Goal: Task Accomplishment & Management: Complete application form

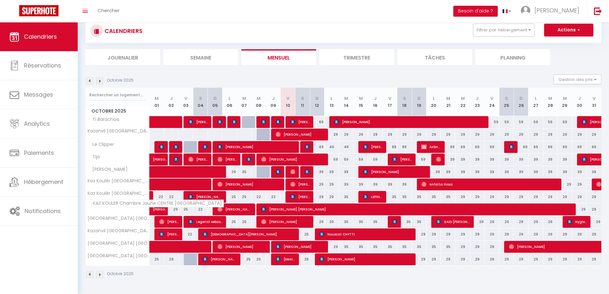
scroll to position [22, 0]
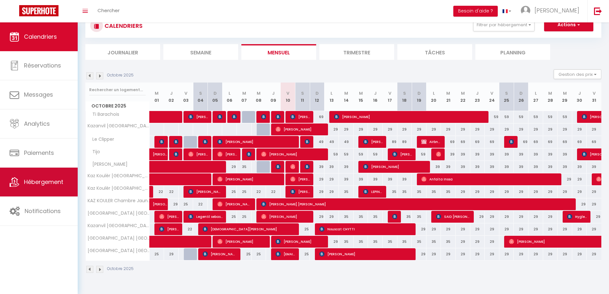
click at [27, 180] on span "Hébergement" at bounding box center [43, 182] width 39 height 8
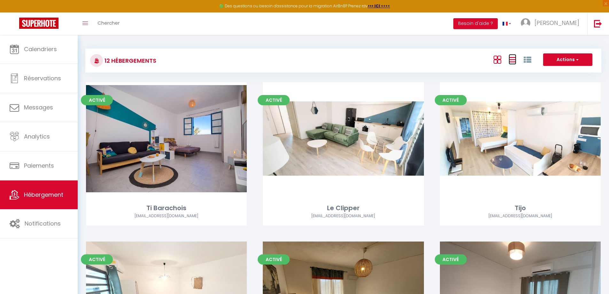
click at [511, 63] on icon at bounding box center [512, 60] width 8 height 8
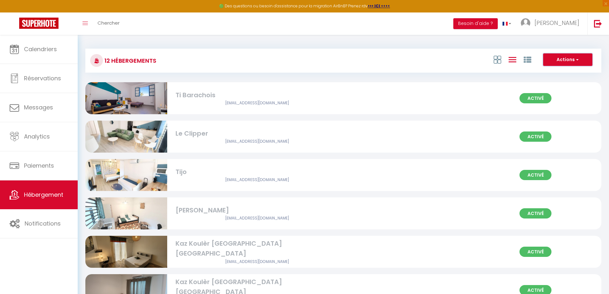
click at [564, 60] on button "Actions" at bounding box center [567, 59] width 49 height 13
click at [553, 71] on li "Créer un Hébergement" at bounding box center [562, 72] width 58 height 7
select select "3"
select select "2"
select select "1"
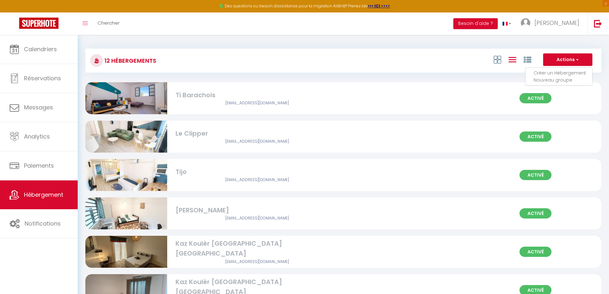
select select "1"
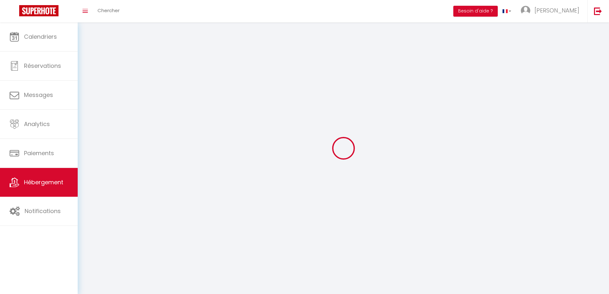
select select
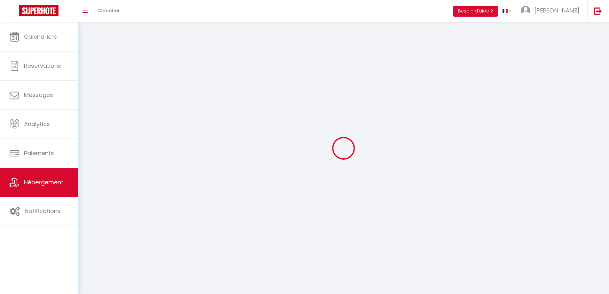
select select
checkbox input "false"
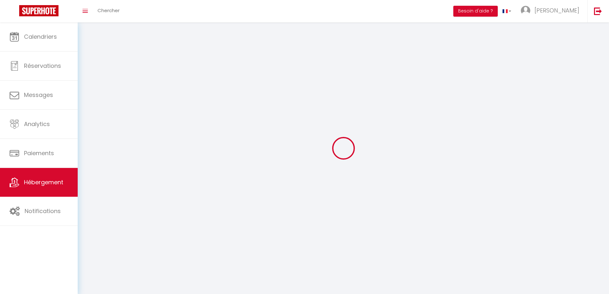
checkbox input "false"
select select
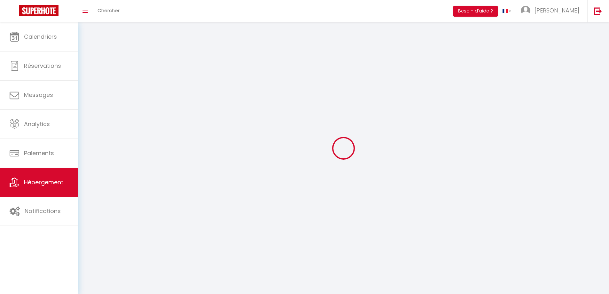
select select
checkbox input "false"
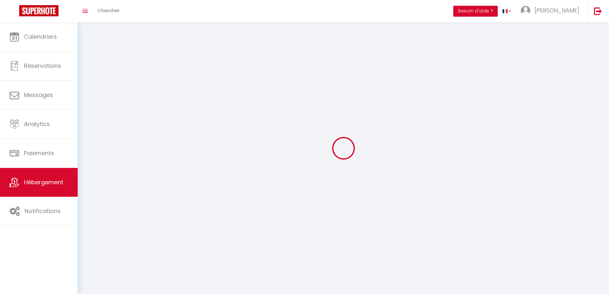
checkbox input "false"
select select
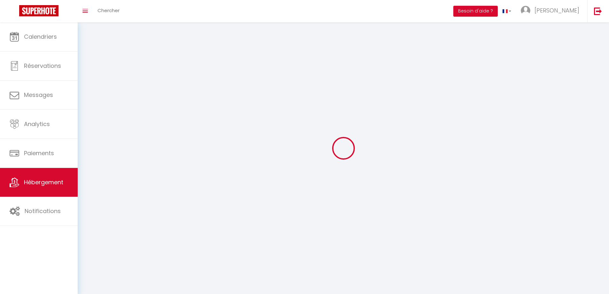
select select "1"
select select
select select "28"
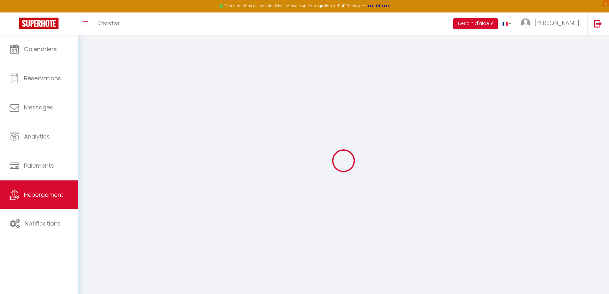
select select
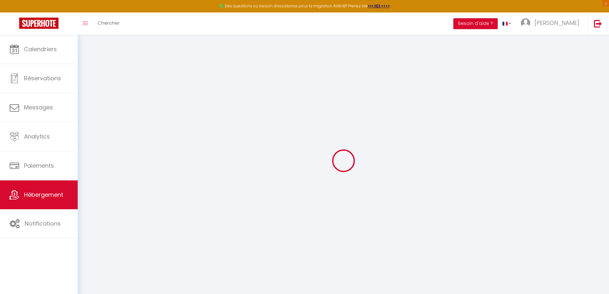
select select
checkbox input "false"
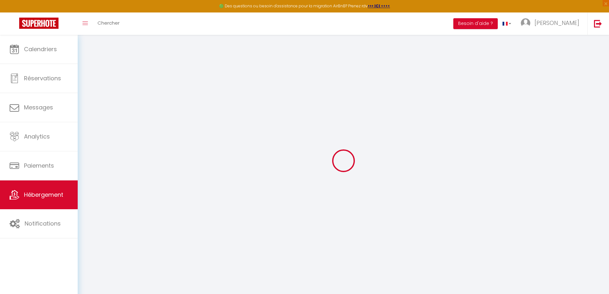
select select
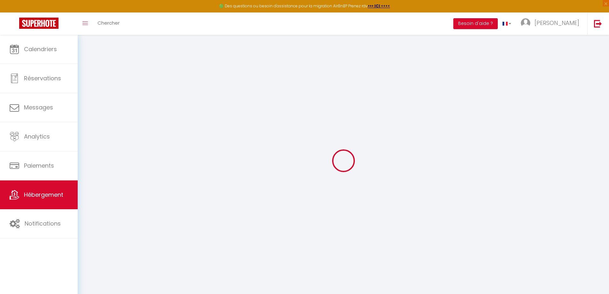
select select
checkbox input "false"
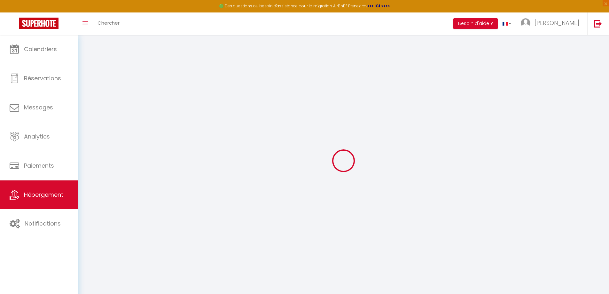
checkbox input "false"
select select
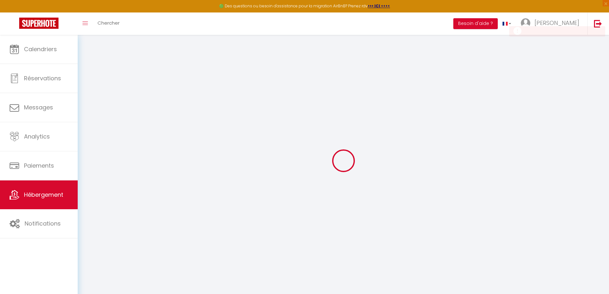
checkbox input "false"
select select
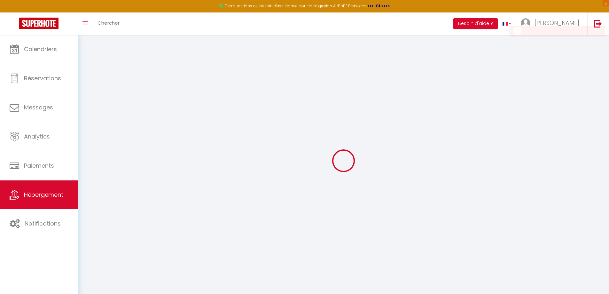
select select
select select "15:00"
select select "23:45"
select select "11:00"
select select "30"
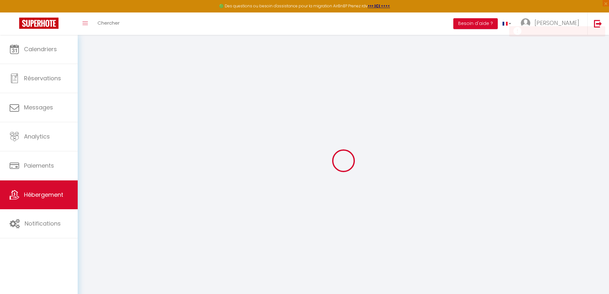
select select "120"
select select
checkbox input "false"
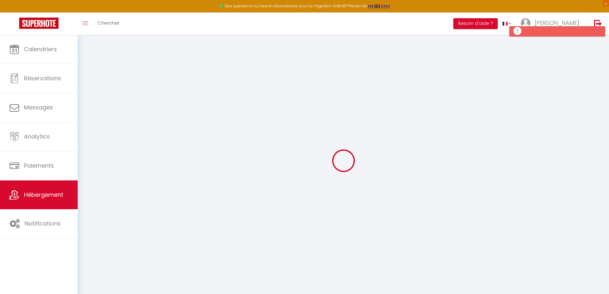
checkbox input "false"
select select
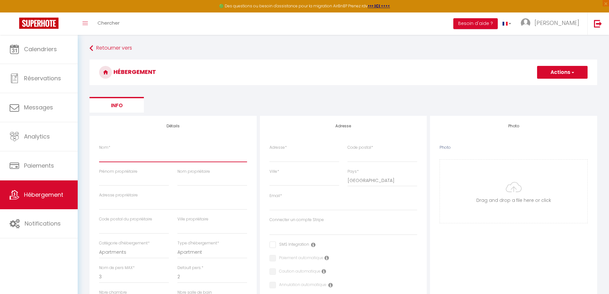
click at [157, 152] on input "Nom *" at bounding box center [173, 155] width 148 height 11
paste input "Kazanvil [GEOGRAPHIC_DATA] [GEOGRAPHIC_DATA]"
type input "Kazanvil [GEOGRAPHIC_DATA] [GEOGRAPHIC_DATA]"
select select
checkbox input "false"
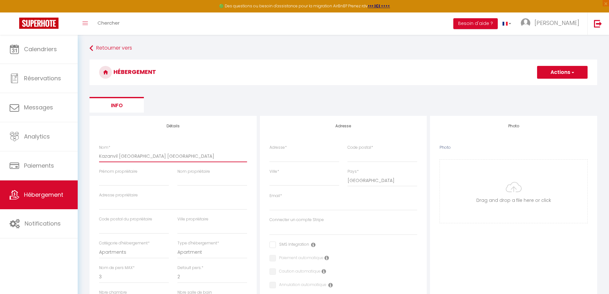
checkbox input "false"
select select
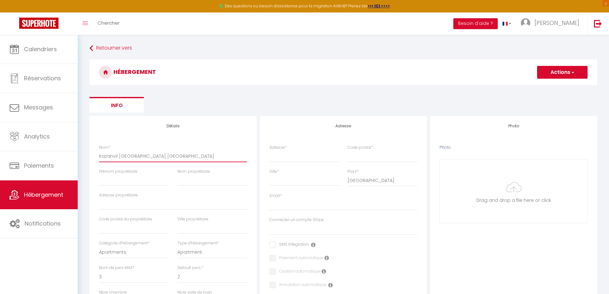
type input "Kazanvil [GEOGRAPHIC_DATA] [GEOGRAPHIC_DATA]"
click at [150, 181] on input "Prénom propriétaire" at bounding box center [134, 179] width 70 height 11
click at [307, 159] on input "Adresse *" at bounding box center [304, 155] width 70 height 11
type input "5"
select select
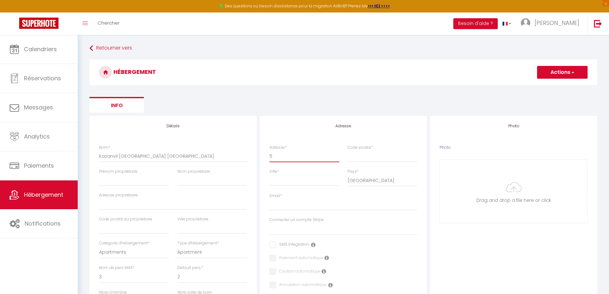
checkbox input "false"
select select
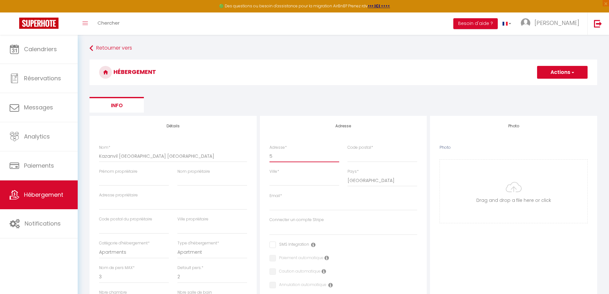
select select
type input "54"
select select
checkbox input "false"
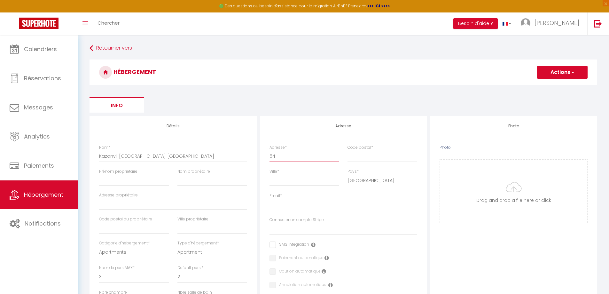
checkbox input "false"
select select
type input "54"
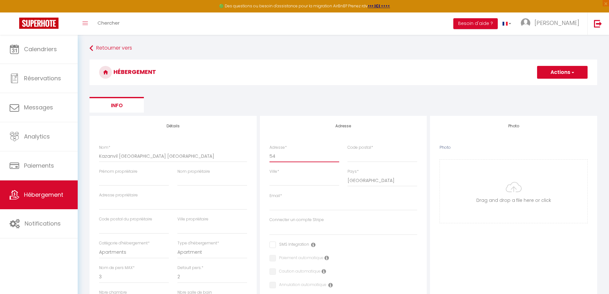
select select
checkbox input "false"
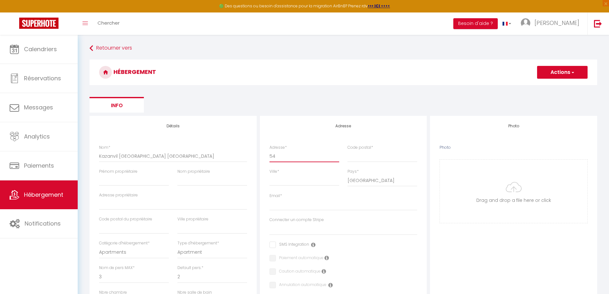
select select
type input "54 r"
select select
checkbox input "false"
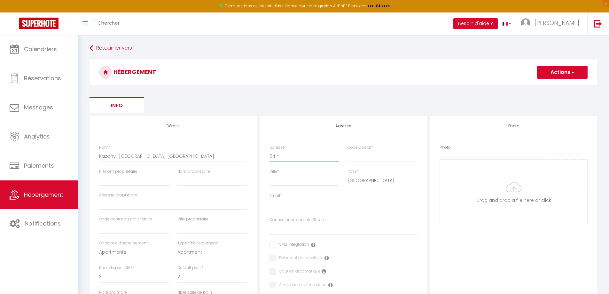
checkbox input "false"
select select
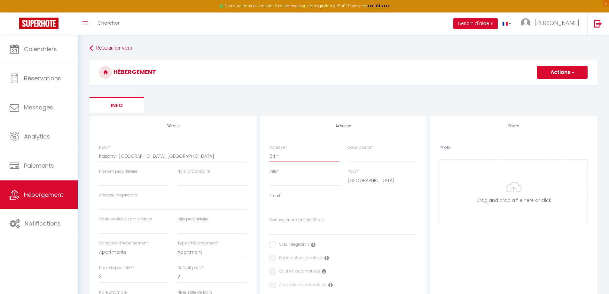
type input "54 ru"
select select
checkbox input "false"
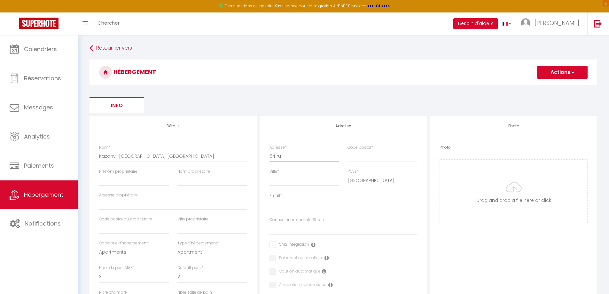
checkbox input "false"
select select
type input "54 rue"
select select
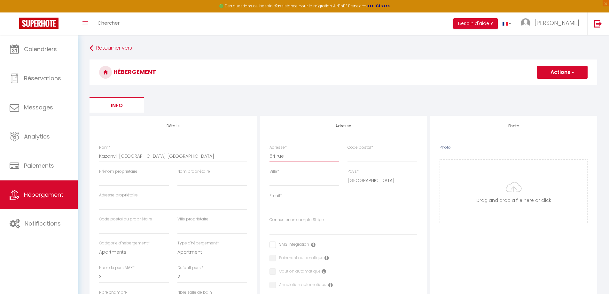
checkbox input "false"
select select
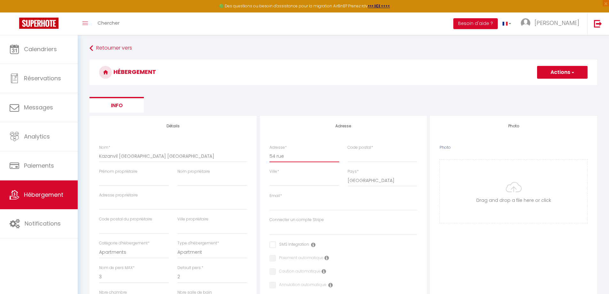
select select
type input "54 rue"
select select
checkbox input "false"
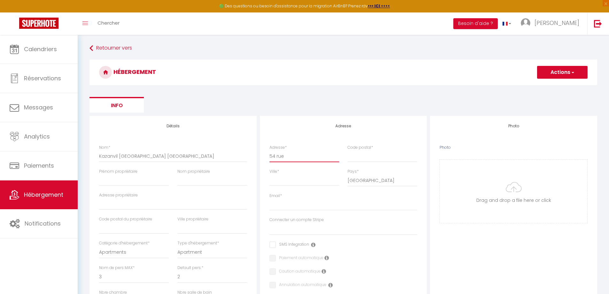
checkbox input "false"
select select
type input "[STREET_ADDRESS]"
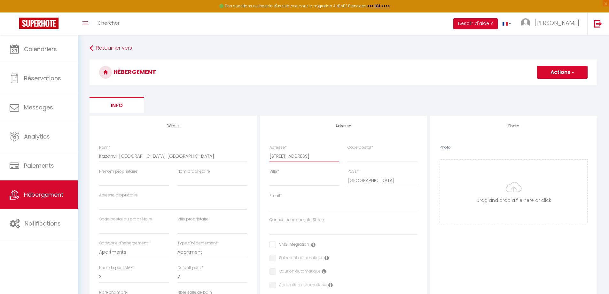
select select
checkbox input "false"
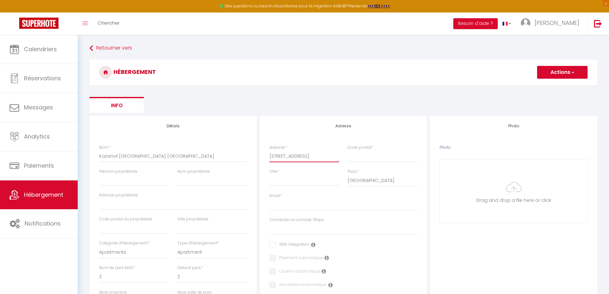
select select
type input "[STREET_ADDRESS]"
select select
checkbox input "false"
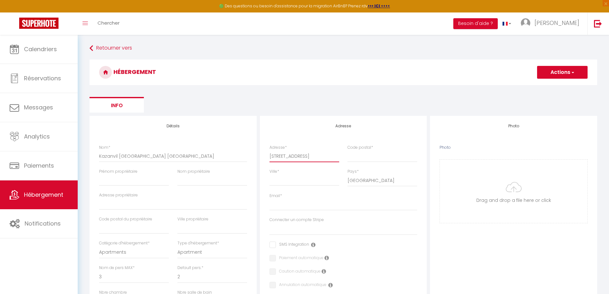
checkbox input "false"
select select
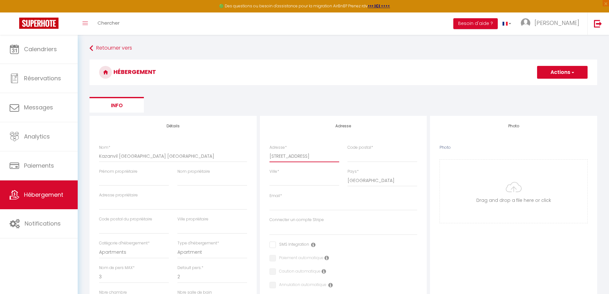
type input "[STREET_ADDRESS]"
select select
checkbox input "false"
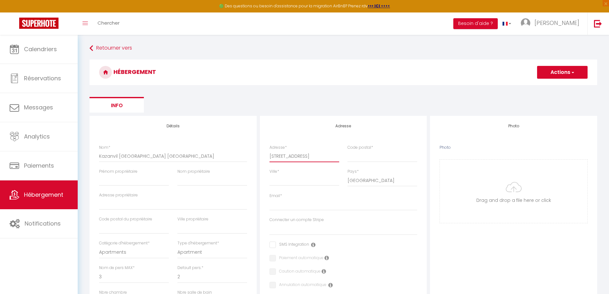
checkbox input "false"
select select
type input "[STREET_ADDRESS]"
select select
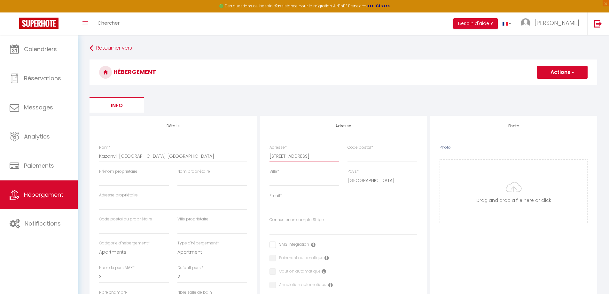
checkbox input "false"
select select
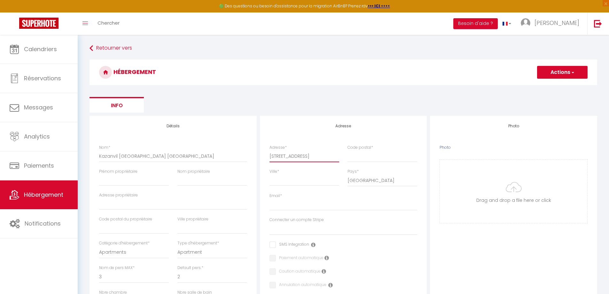
select select
type input "[STREET_ADDRESS]"
select select
checkbox input "false"
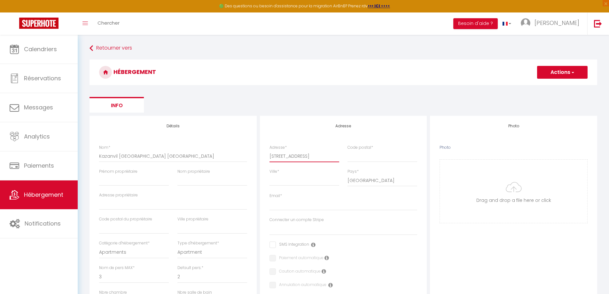
checkbox input "false"
select select
type input "[STREET_ADDRESS]"
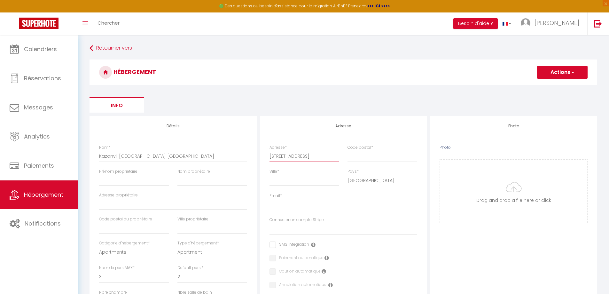
select select
checkbox input "false"
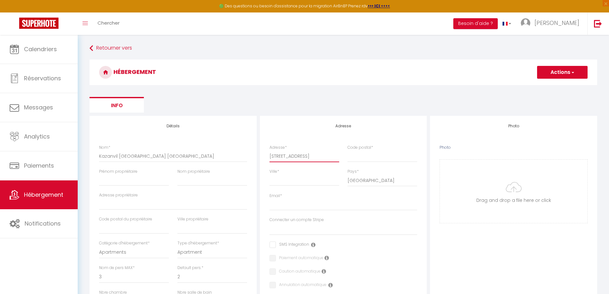
select select
type input "[STREET_ADDRESS]"
select select
checkbox input "false"
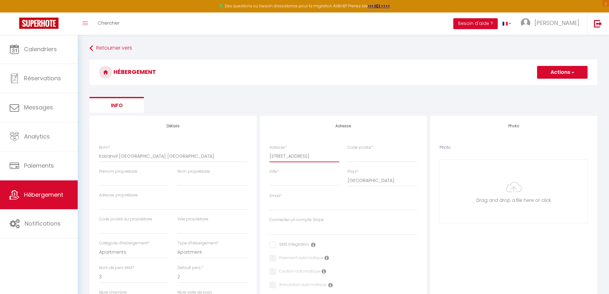
checkbox input "false"
select select
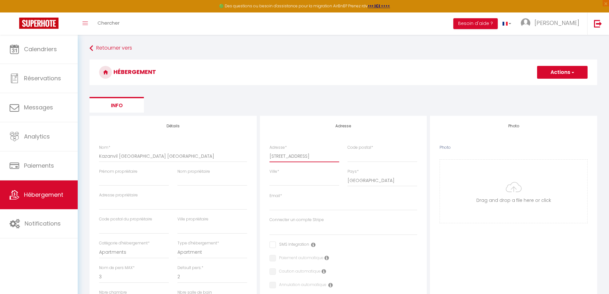
type input "[STREET_ADDRESS]"
select select
checkbox input "false"
click at [362, 178] on select "[GEOGRAPHIC_DATA] [GEOGRAPHIC_DATA] [GEOGRAPHIC_DATA] [GEOGRAPHIC_DATA] [GEOGRA…" at bounding box center [382, 180] width 70 height 12
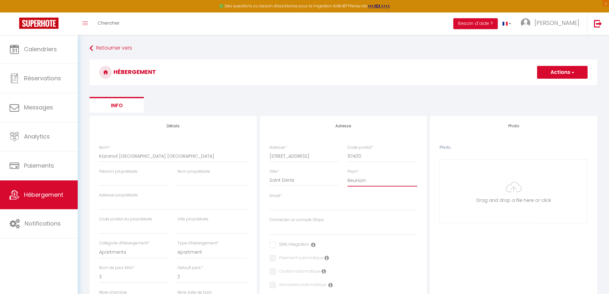
click at [347, 174] on select "[GEOGRAPHIC_DATA] [GEOGRAPHIC_DATA] [GEOGRAPHIC_DATA] [GEOGRAPHIC_DATA] [GEOGRA…" at bounding box center [382, 180] width 70 height 12
click at [304, 206] on input "Email *" at bounding box center [343, 204] width 148 height 11
click at [305, 227] on select "[EMAIL_ADDRESS][DOMAIN_NAME]" at bounding box center [343, 229] width 148 height 12
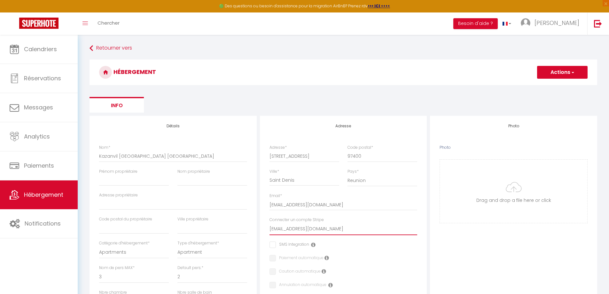
click at [269, 223] on select "[EMAIL_ADDRESS][DOMAIN_NAME]" at bounding box center [343, 229] width 148 height 12
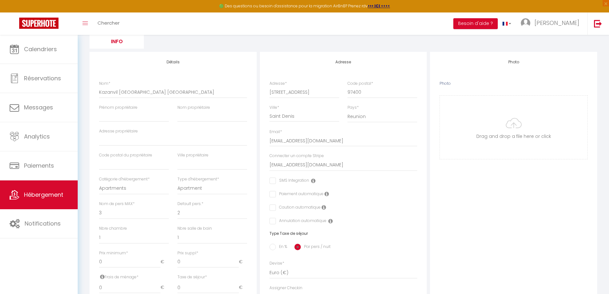
click at [273, 196] on input "checkbox" at bounding box center [271, 194] width 4 height 6
click at [276, 207] on label "Caution automatique" at bounding box center [298, 207] width 45 height 7
click at [273, 210] on input "checkbox" at bounding box center [271, 207] width 4 height 6
click at [273, 219] on input "checkbox" at bounding box center [297, 221] width 57 height 6
click at [112, 214] on select "1 2 3 4 5 6 7 8 9 10 11 12 13 14" at bounding box center [134, 213] width 70 height 12
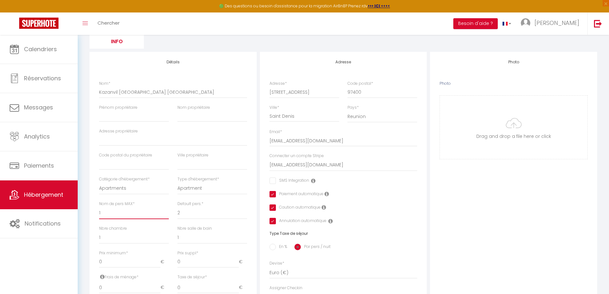
click at [99, 207] on select "1 2 3 4 5 6 7 8 9 10 11 12 13 14" at bounding box center [134, 213] width 70 height 12
click at [190, 215] on select "1 2 3 4 5 6 7 8 9 10 11 12 13 14" at bounding box center [212, 213] width 70 height 12
click at [177, 207] on select "1 2 3 4 5 6 7 8 9 10 11 12 13 14" at bounding box center [212, 213] width 70 height 12
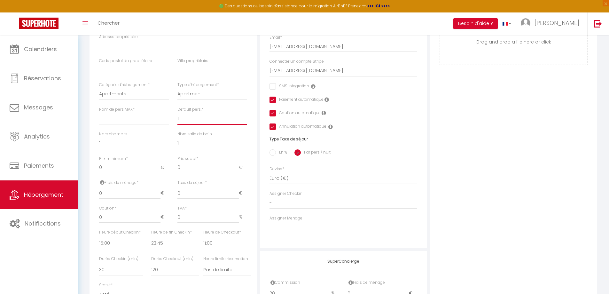
scroll to position [160, 0]
click at [114, 169] on input "0" at bounding box center [129, 165] width 61 height 11
click at [119, 195] on input "0" at bounding box center [129, 191] width 61 height 11
drag, startPoint x: 119, startPoint y: 196, endPoint x: 97, endPoint y: 192, distance: 22.4
click at [97, 192] on div "Frais de ménage * 0 €" at bounding box center [134, 191] width 78 height 26
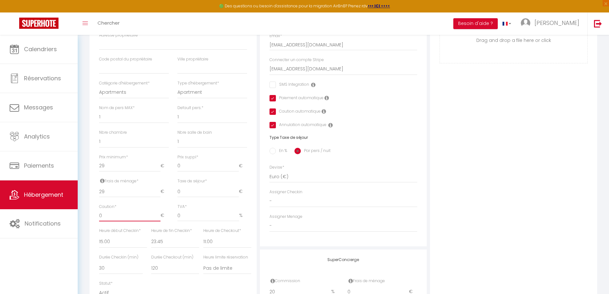
drag, startPoint x: 110, startPoint y: 219, endPoint x: 88, endPoint y: 218, distance: 22.4
click at [88, 218] on div "Retourner vers HÉBERGEMENT Actions Enregistrer Info Modèle personnalisé × Titre…" at bounding box center [343, 123] width 516 height 480
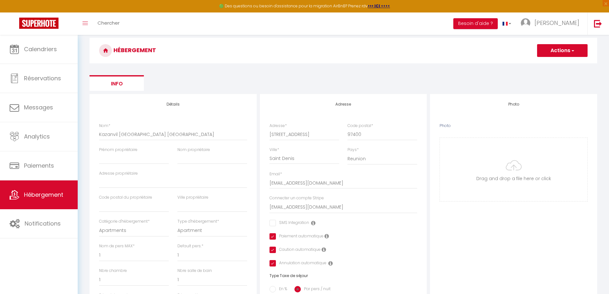
scroll to position [0, 0]
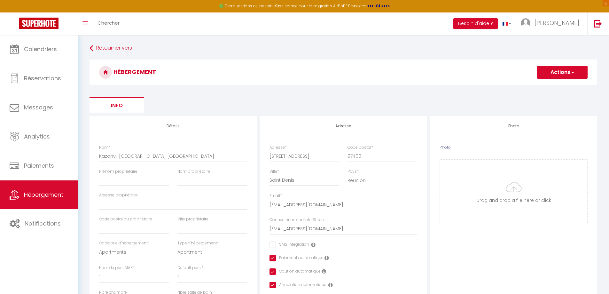
click at [561, 74] on button "Actions" at bounding box center [562, 72] width 50 height 13
click at [554, 87] on input "Enregistrer" at bounding box center [555, 86] width 24 height 6
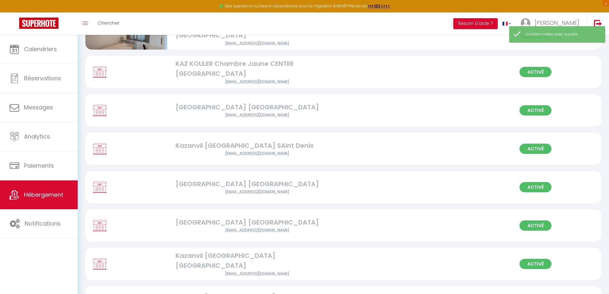
scroll to position [295, 0]
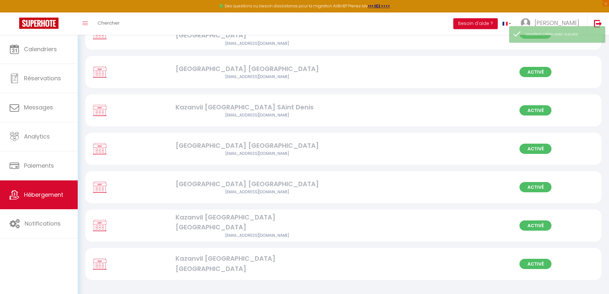
click at [268, 264] on div "Kazanvil [GEOGRAPHIC_DATA] [GEOGRAPHIC_DATA]" at bounding box center [257, 263] width 164 height 20
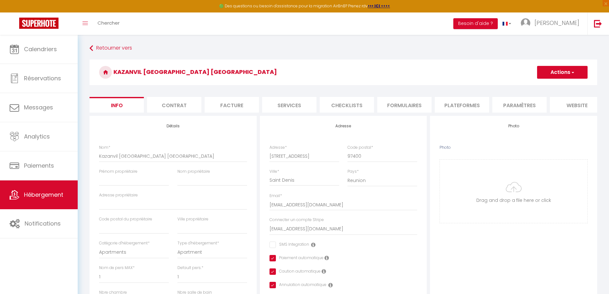
click at [462, 104] on li "Plateformes" at bounding box center [461, 105] width 54 height 16
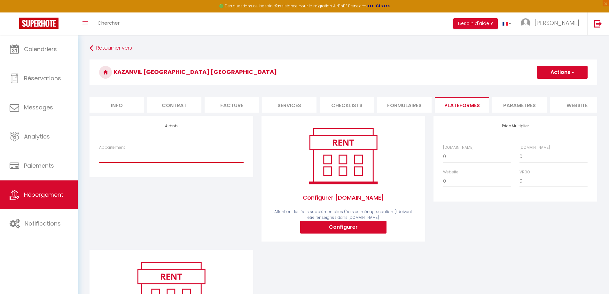
click at [118, 157] on select "[GEOGRAPHIC_DATA] [GEOGRAPHIC_DATA] - [EMAIL_ADDRESS][DOMAIN_NAME]" at bounding box center [171, 156] width 144 height 12
click at [99, 155] on select "[GEOGRAPHIC_DATA] [GEOGRAPHIC_DATA] - [EMAIL_ADDRESS][DOMAIN_NAME]" at bounding box center [171, 156] width 144 height 12
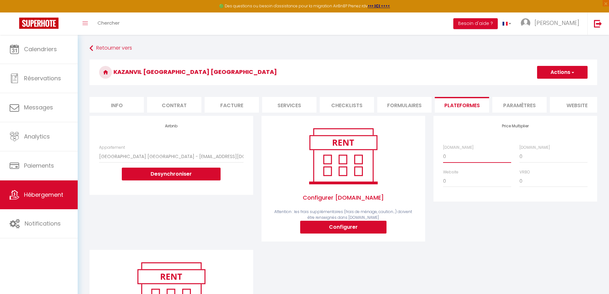
click at [459, 162] on select "0 + 1 % + 2 % + 3 % + 4 % + 5 % + 6 % + 7 % + 8 % + 9 %" at bounding box center [477, 156] width 68 height 12
click at [443, 155] on select "0 + 1 % + 2 % + 3 % + 4 % + 5 % + 6 % + 7 % + 8 % + 9 %" at bounding box center [477, 156] width 68 height 12
click at [552, 162] on select "0 + 1 % + 2 % + 3 % + 4 % + 5 % + 6 % + 7 % + 8 % + 9 %" at bounding box center [553, 156] width 68 height 12
click at [519, 155] on select "0 + 1 % + 2 % + 3 % + 4 % + 5 % + 6 % + 7 % + 8 % + 9 %" at bounding box center [553, 156] width 68 height 12
click at [581, 162] on select "0 + 1 % + 2 % + 3 % + 4 % + 5 % + 6 % + 7 % + 8 % + 9 %" at bounding box center [553, 156] width 68 height 12
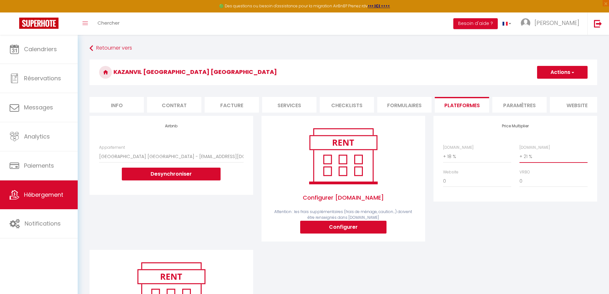
click at [519, 155] on select "0 + 1 % + 2 % + 3 % + 4 % + 5 % + 6 % + 7 % + 8 % + 9 %" at bounding box center [553, 156] width 68 height 12
click at [551, 78] on button "Actions" at bounding box center [562, 72] width 50 height 13
click at [548, 88] on link "Enregistrer" at bounding box center [561, 86] width 50 height 8
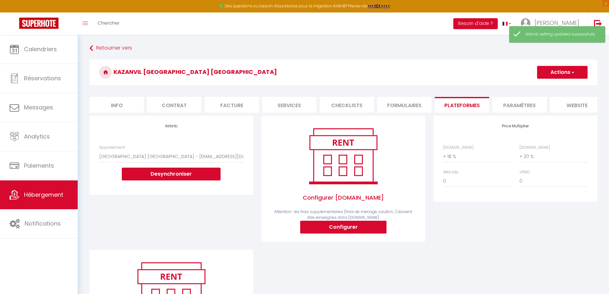
click at [516, 108] on li "Paramètres" at bounding box center [519, 105] width 54 height 16
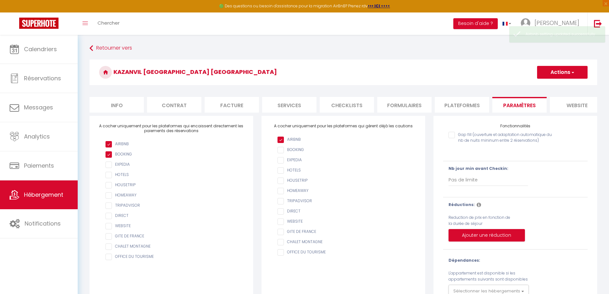
click at [450, 106] on li "Plateformes" at bounding box center [461, 105] width 54 height 16
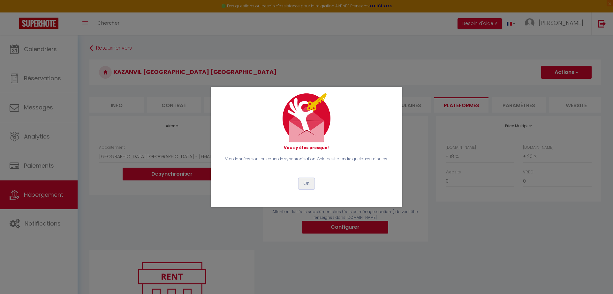
click at [308, 185] on button "OK" at bounding box center [307, 183] width 16 height 11
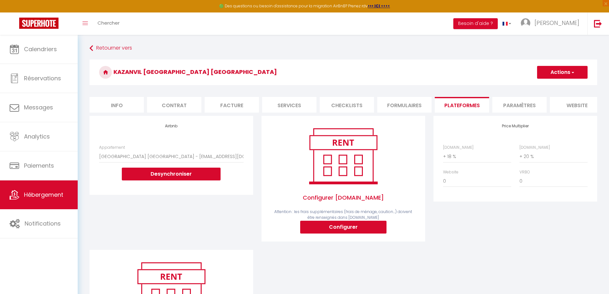
click at [114, 104] on li "Info" at bounding box center [116, 105] width 54 height 16
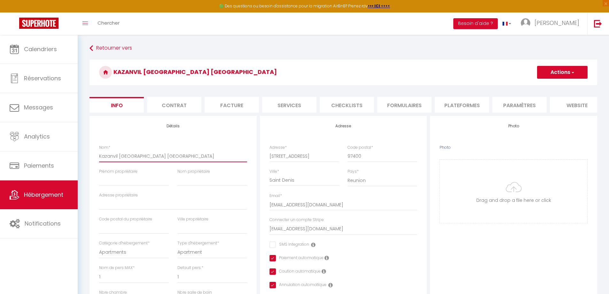
click at [101, 161] on input "Kazanvil [GEOGRAPHIC_DATA] [GEOGRAPHIC_DATA]" at bounding box center [173, 155] width 148 height 11
click at [455, 105] on li "Plateformes" at bounding box center [461, 105] width 54 height 16
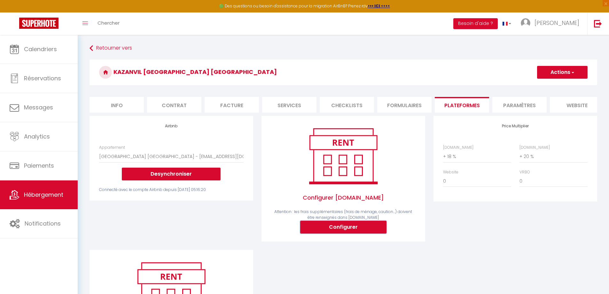
click at [318, 230] on button "Configurer" at bounding box center [343, 226] width 86 height 13
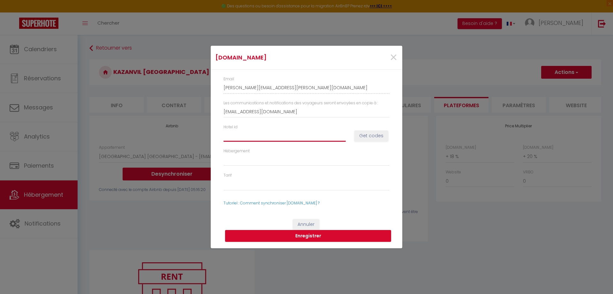
click at [249, 136] on input "Hotel id" at bounding box center [285, 135] width 122 height 11
click at [367, 133] on button "Get codes" at bounding box center [372, 135] width 34 height 11
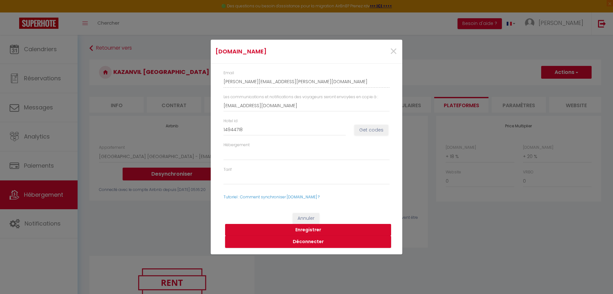
click at [298, 228] on button "Enregistrer" at bounding box center [308, 230] width 166 height 12
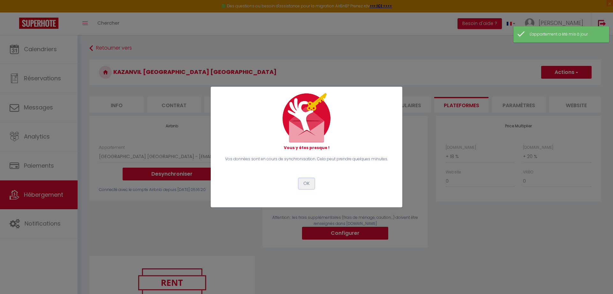
click at [307, 184] on button "OK" at bounding box center [307, 183] width 16 height 11
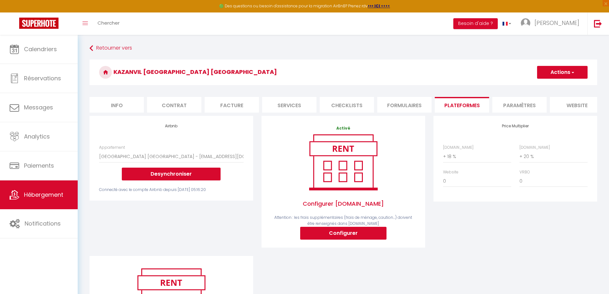
click at [516, 106] on li "Paramètres" at bounding box center [519, 105] width 54 height 16
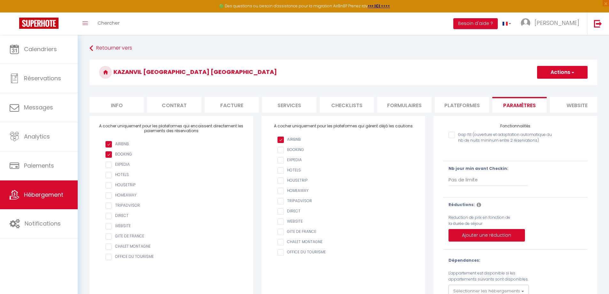
click at [110, 157] on input "checkbox" at bounding box center [174, 154] width 138 height 6
click at [108, 157] on input "checkbox" at bounding box center [174, 154] width 138 height 6
click at [543, 72] on button "Actions" at bounding box center [562, 72] width 50 height 13
click at [548, 85] on input "Enregistrer" at bounding box center [555, 86] width 24 height 6
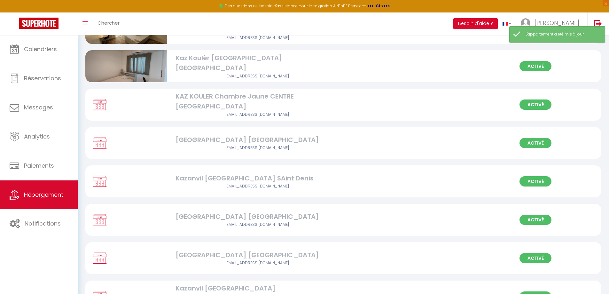
scroll to position [295, 0]
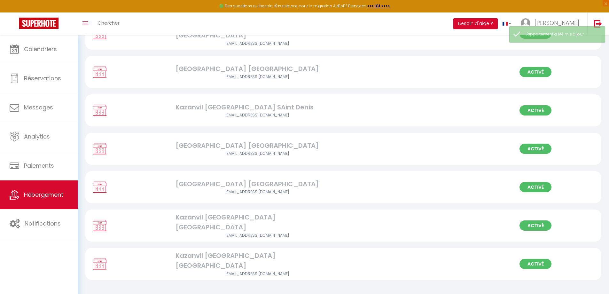
click at [278, 262] on div "Kazanvil [GEOGRAPHIC_DATA] [GEOGRAPHIC_DATA]" at bounding box center [257, 260] width 164 height 20
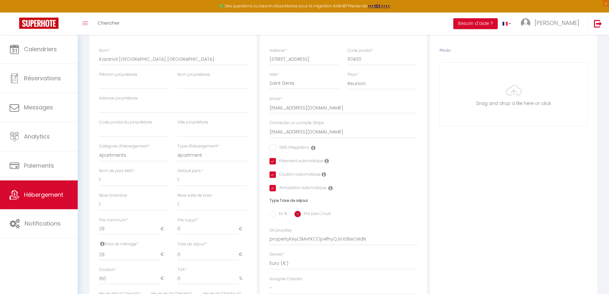
scroll to position [224, 0]
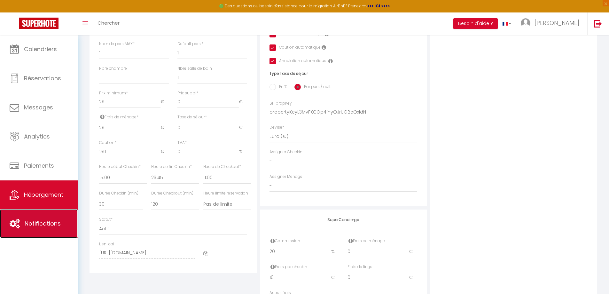
click at [29, 221] on span "Notifications" at bounding box center [43, 223] width 36 height 8
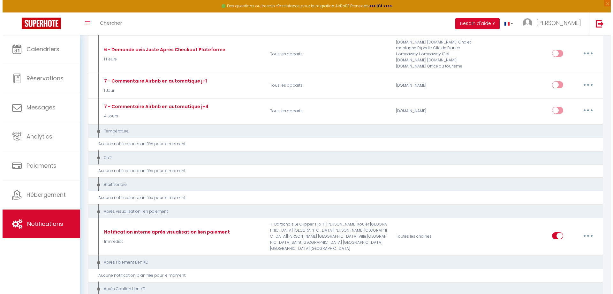
scroll to position [319, 0]
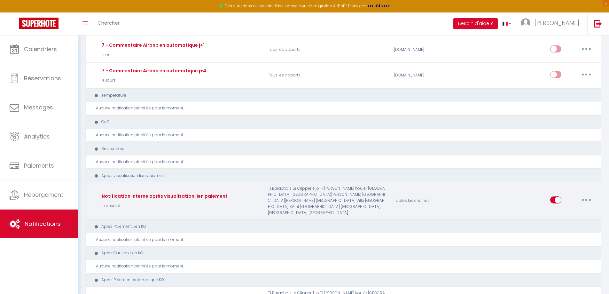
click at [591, 204] on button "button" at bounding box center [586, 200] width 18 height 10
click at [558, 219] on link "Editer" at bounding box center [569, 214] width 47 height 11
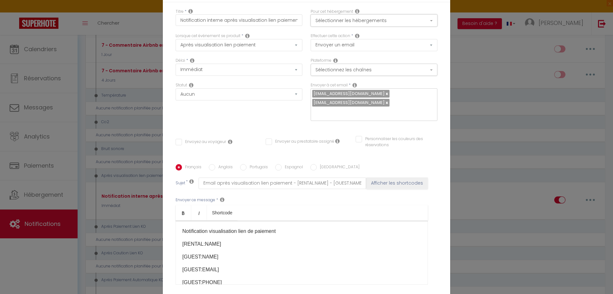
click at [376, 23] on button "Sélectionner les hébergements" at bounding box center [374, 20] width 127 height 12
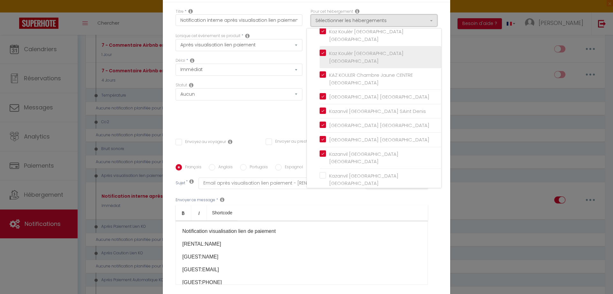
scroll to position [121, 0]
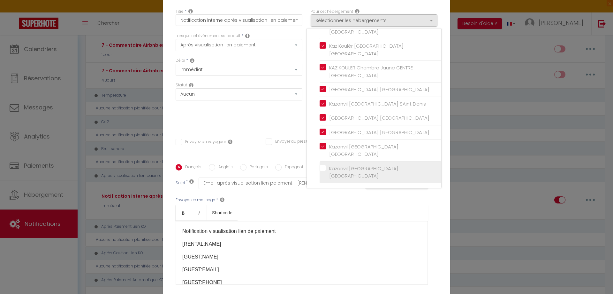
click at [321, 169] on input "Kazanvil [GEOGRAPHIC_DATA] [GEOGRAPHIC_DATA]" at bounding box center [381, 172] width 122 height 6
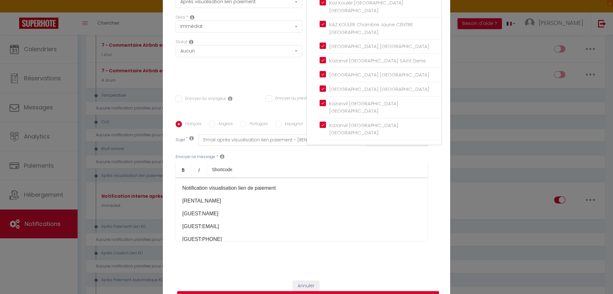
scroll to position [58, 0]
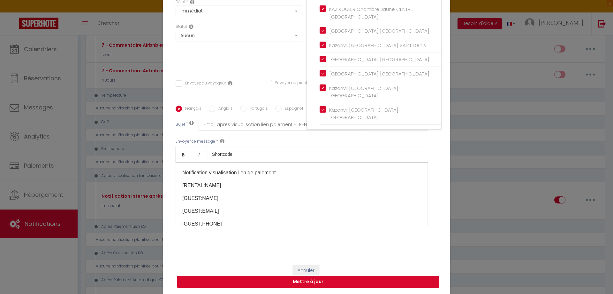
click at [282, 280] on button "Mettre à jour" at bounding box center [308, 281] width 262 height 12
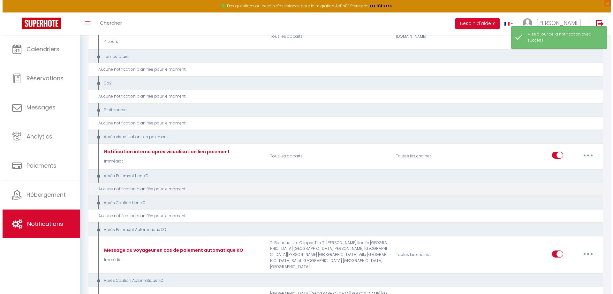
scroll to position [479, 0]
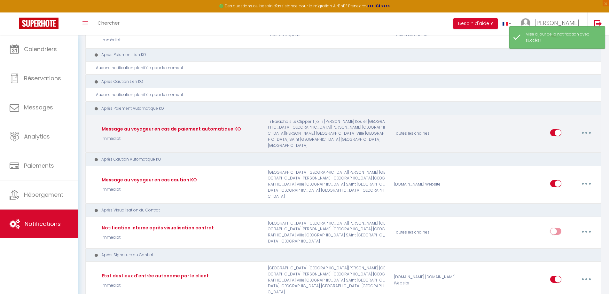
click at [586, 134] on icon "button" at bounding box center [586, 133] width 2 height 2
click at [560, 149] on link "Editer" at bounding box center [569, 147] width 47 height 11
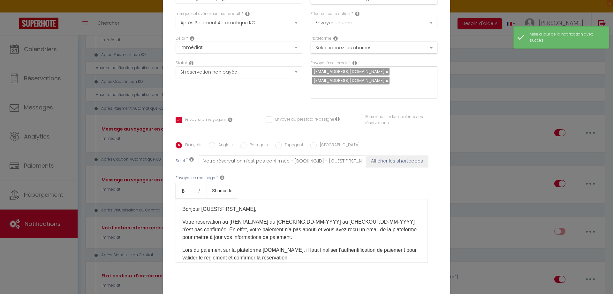
scroll to position [0, 0]
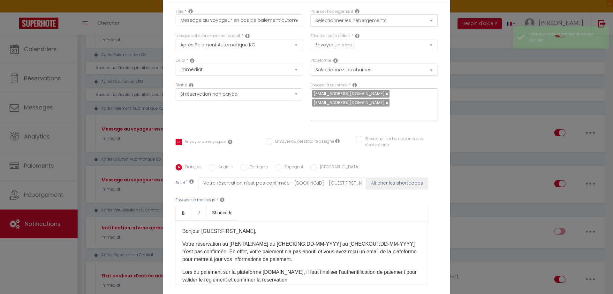
click at [345, 24] on button "Sélectionner les hébergements" at bounding box center [374, 20] width 127 height 12
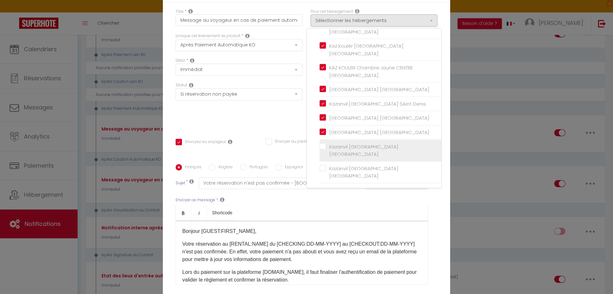
click at [320, 147] on input "Kazanvil [GEOGRAPHIC_DATA] [GEOGRAPHIC_DATA]" at bounding box center [381, 150] width 122 height 6
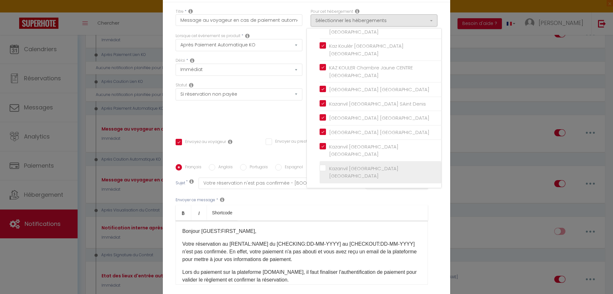
click at [326, 167] on label "Kazanvil [GEOGRAPHIC_DATA] [GEOGRAPHIC_DATA]" at bounding box center [381, 172] width 111 height 15
click at [322, 169] on input "Kazanvil [GEOGRAPHIC_DATA] [GEOGRAPHIC_DATA]" at bounding box center [381, 172] width 122 height 6
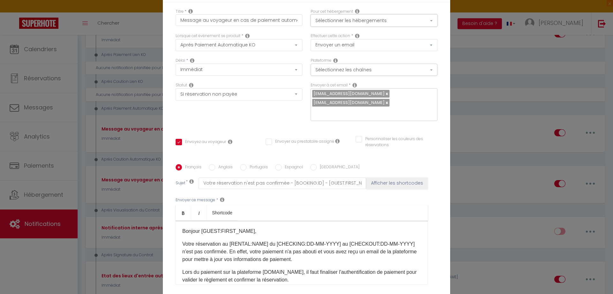
click at [347, 21] on button "Sélectionner les hébergements" at bounding box center [374, 20] width 127 height 12
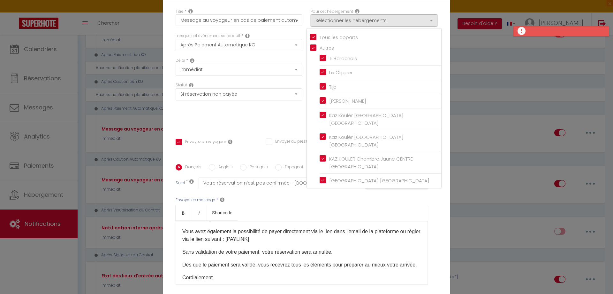
scroll to position [91, 0]
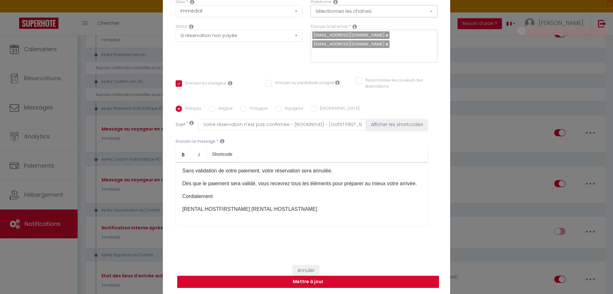
click at [298, 283] on button "Mettre à jour" at bounding box center [308, 281] width 262 height 12
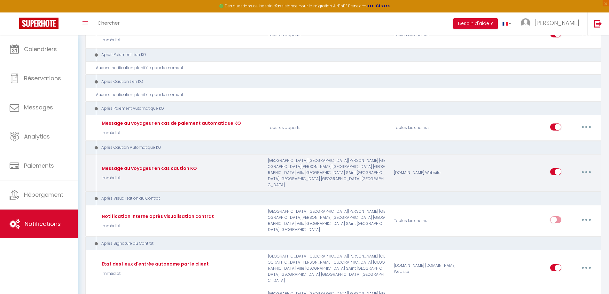
click at [586, 176] on button "button" at bounding box center [586, 171] width 18 height 10
click at [556, 192] on link "Editer" at bounding box center [569, 186] width 47 height 11
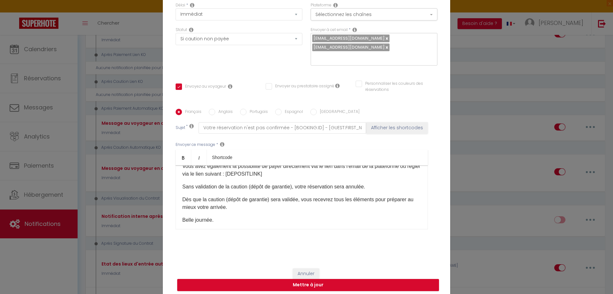
scroll to position [0, 0]
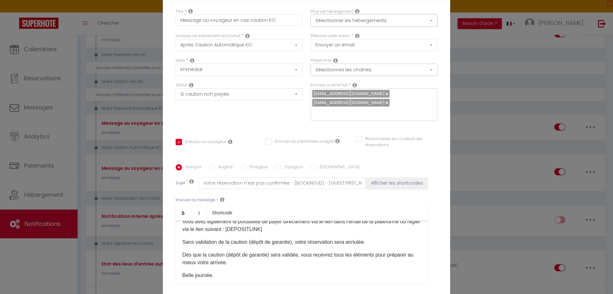
click at [335, 21] on button "Sélectionner les hébergements" at bounding box center [374, 20] width 127 height 12
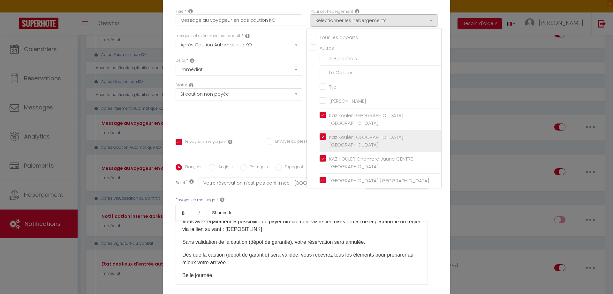
scroll to position [121, 0]
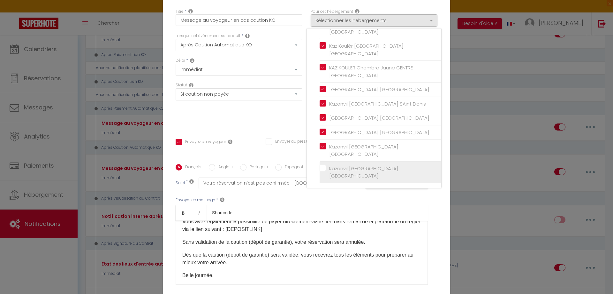
click at [321, 169] on input "Kazanvil [GEOGRAPHIC_DATA] [GEOGRAPHIC_DATA]" at bounding box center [381, 172] width 122 height 6
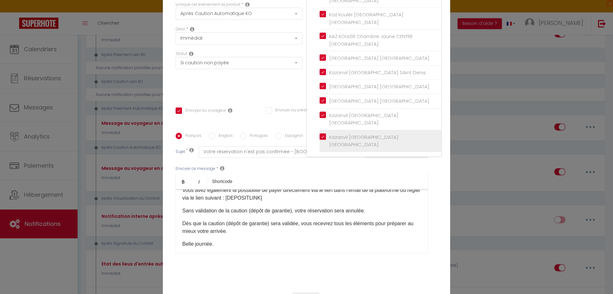
scroll to position [58, 0]
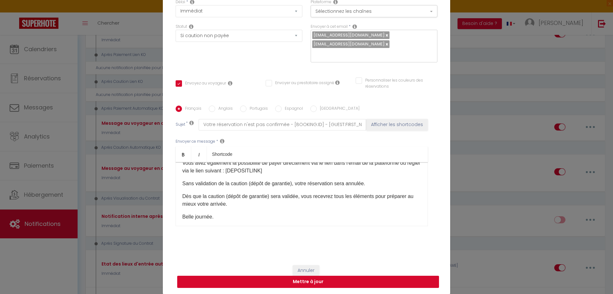
click at [347, 284] on button "Mettre à jour" at bounding box center [308, 281] width 262 height 12
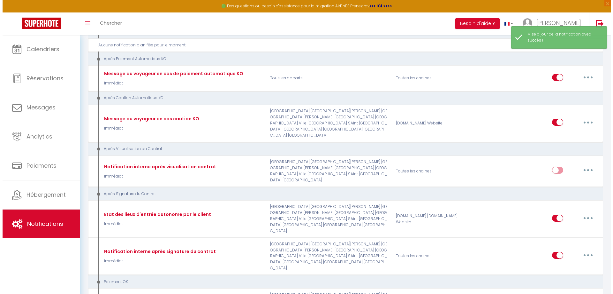
scroll to position [639, 0]
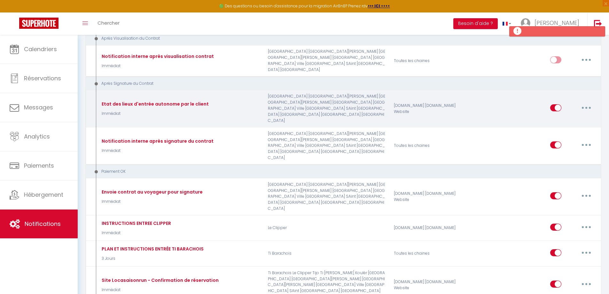
click at [584, 113] on button "button" at bounding box center [586, 108] width 18 height 10
click at [553, 127] on link "Editer" at bounding box center [569, 122] width 47 height 11
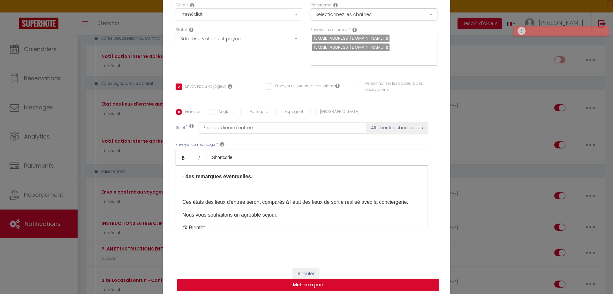
scroll to position [0, 0]
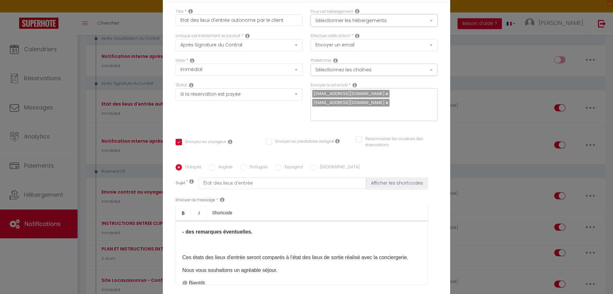
click at [335, 25] on button "Sélectionner les hébergements" at bounding box center [374, 20] width 127 height 12
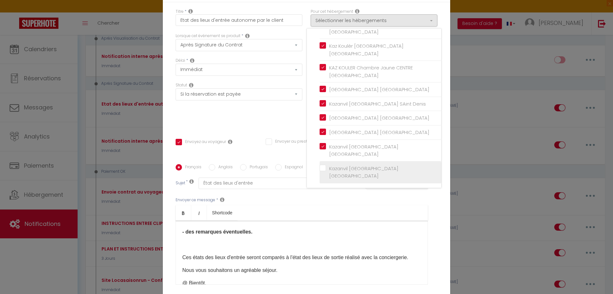
click at [326, 168] on label "Kazanvil [GEOGRAPHIC_DATA] [GEOGRAPHIC_DATA]" at bounding box center [381, 172] width 111 height 15
click at [320, 169] on input "Kazanvil [GEOGRAPHIC_DATA] [GEOGRAPHIC_DATA]" at bounding box center [381, 172] width 122 height 6
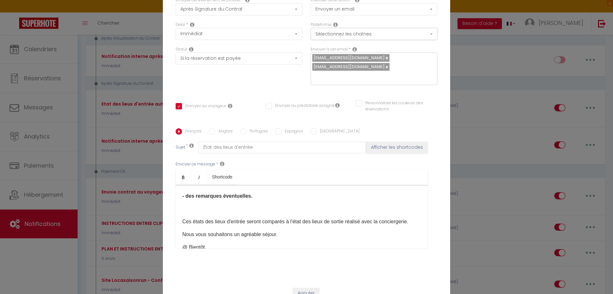
scroll to position [58, 0]
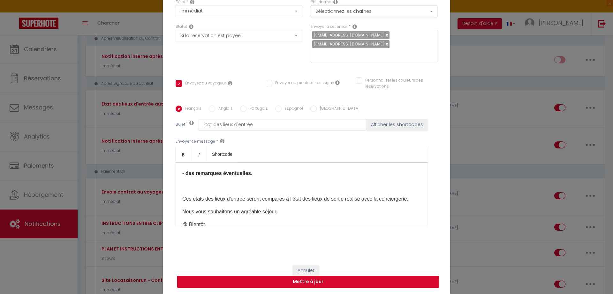
click at [272, 279] on button "Mettre à jour" at bounding box center [308, 281] width 262 height 12
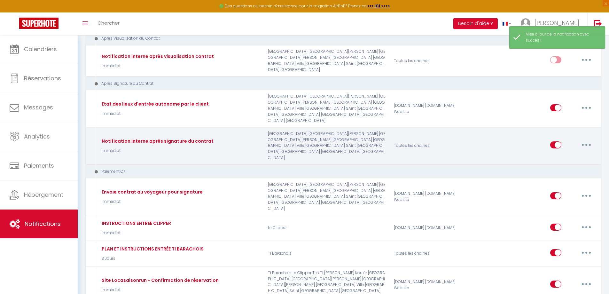
click at [586, 146] on icon "button" at bounding box center [586, 145] width 2 height 2
click at [555, 165] on link "Editer" at bounding box center [569, 159] width 47 height 11
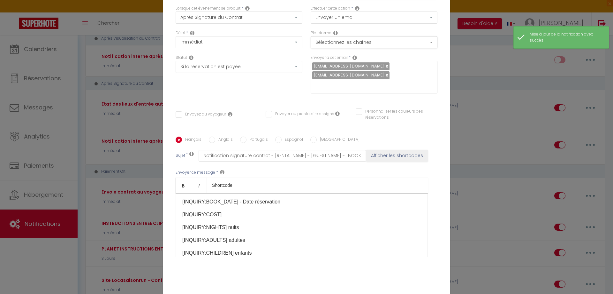
scroll to position [0, 0]
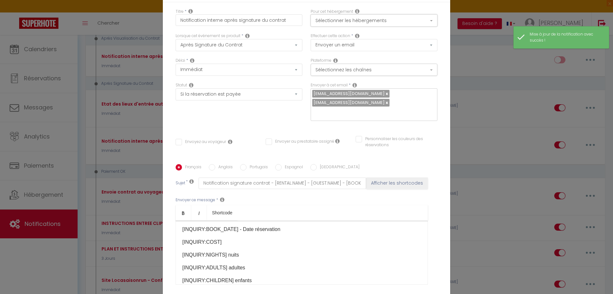
click at [320, 20] on button "Sélectionner les hébergements" at bounding box center [374, 20] width 127 height 12
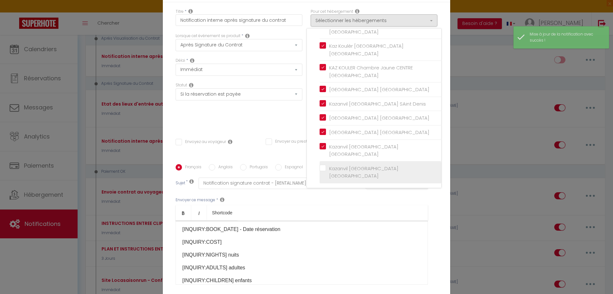
click at [321, 169] on input "Kazanvil [GEOGRAPHIC_DATA] [GEOGRAPHIC_DATA]" at bounding box center [381, 172] width 122 height 6
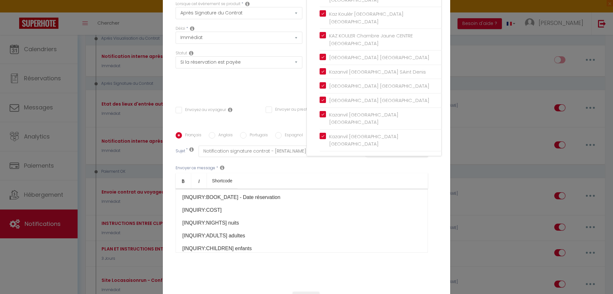
scroll to position [58, 0]
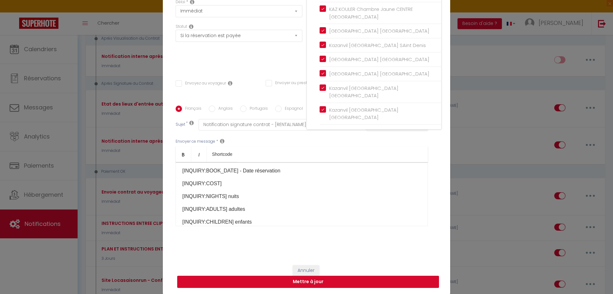
click at [332, 281] on button "Mettre à jour" at bounding box center [308, 281] width 262 height 12
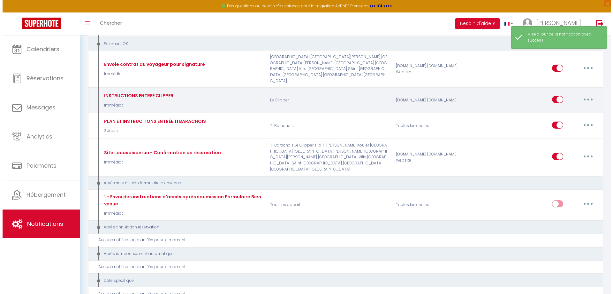
scroll to position [767, 0]
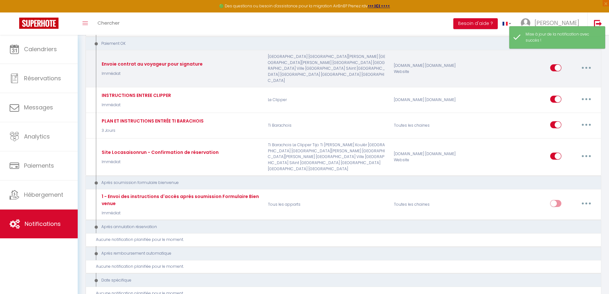
click at [583, 73] on button "button" at bounding box center [586, 68] width 18 height 10
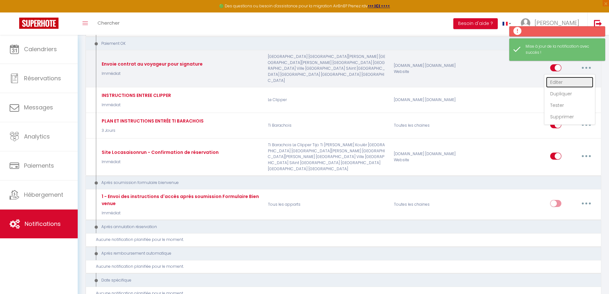
click at [553, 88] on link "Editer" at bounding box center [569, 82] width 47 height 11
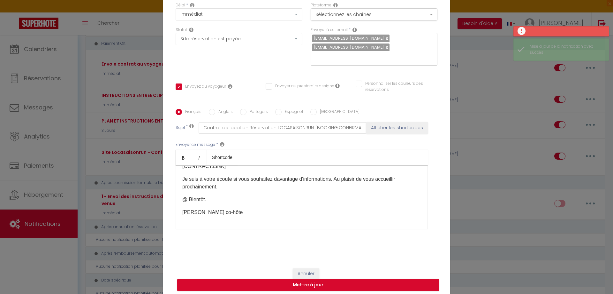
scroll to position [0, 0]
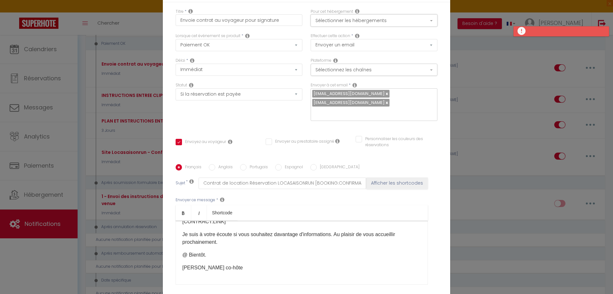
click at [325, 25] on button "Sélectionner les hébergements" at bounding box center [374, 20] width 127 height 12
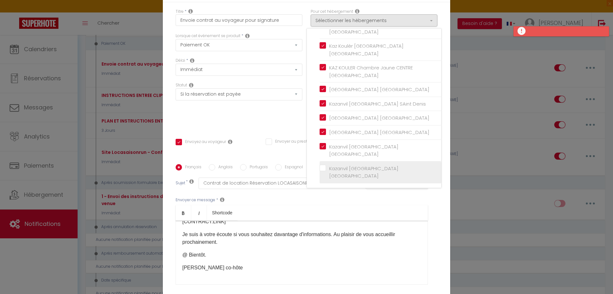
click at [326, 167] on label "Kazanvil [GEOGRAPHIC_DATA] [GEOGRAPHIC_DATA]" at bounding box center [381, 172] width 111 height 15
click at [321, 169] on input "Kazanvil [GEOGRAPHIC_DATA] [GEOGRAPHIC_DATA]" at bounding box center [381, 172] width 122 height 6
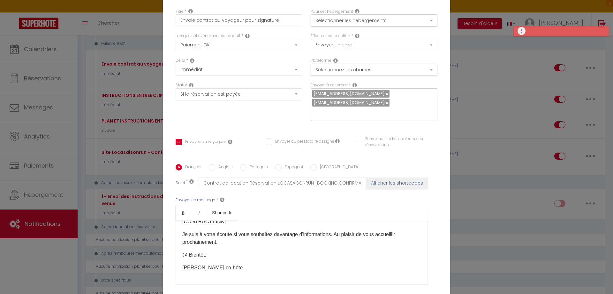
scroll to position [58, 0]
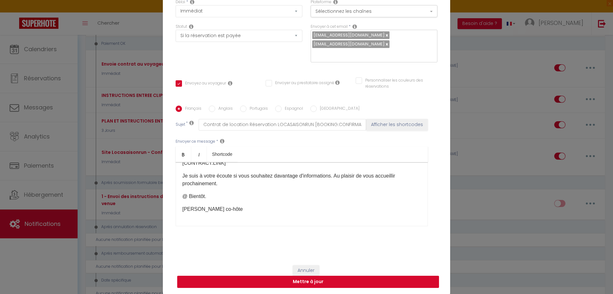
click at [336, 284] on button "Mettre à jour" at bounding box center [308, 281] width 262 height 12
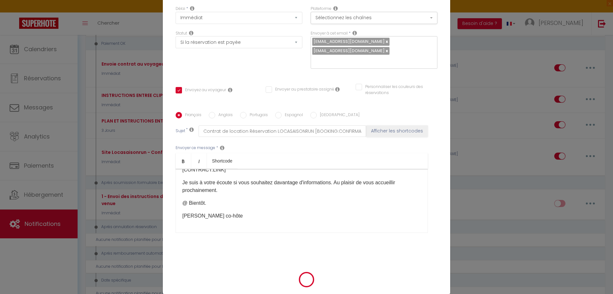
scroll to position [55, 0]
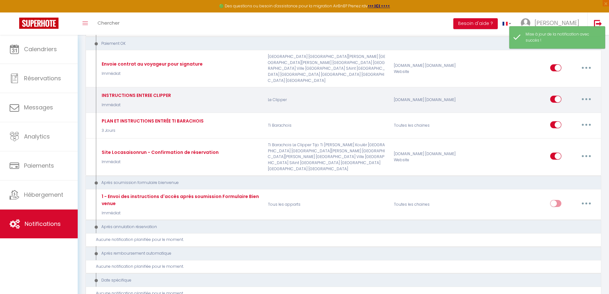
click at [584, 104] on button "button" at bounding box center [586, 99] width 18 height 10
click at [554, 119] on link "Editer" at bounding box center [569, 113] width 47 height 11
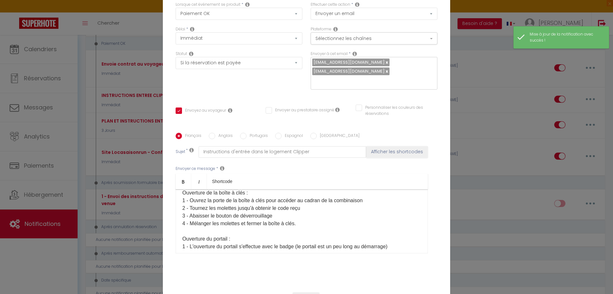
scroll to position [0, 0]
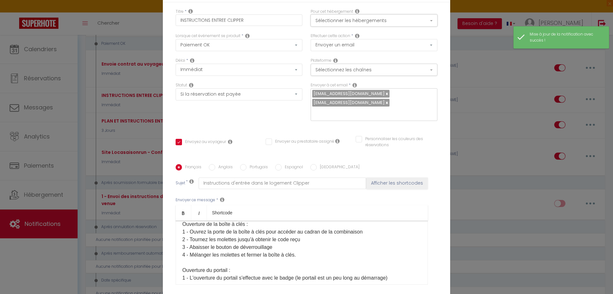
click at [328, 24] on button "Sélectionner les hébergements" at bounding box center [374, 20] width 127 height 12
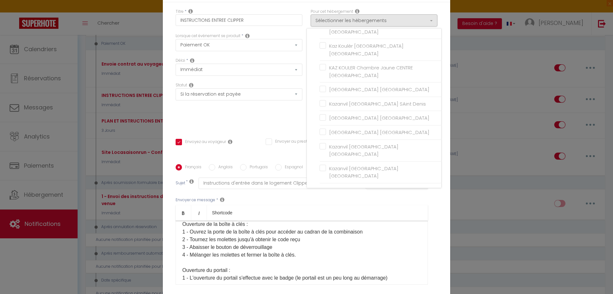
click at [273, 116] on div "Statut Aucun Si la réservation est payée Si réservation non payée Si la caution…" at bounding box center [239, 104] width 135 height 45
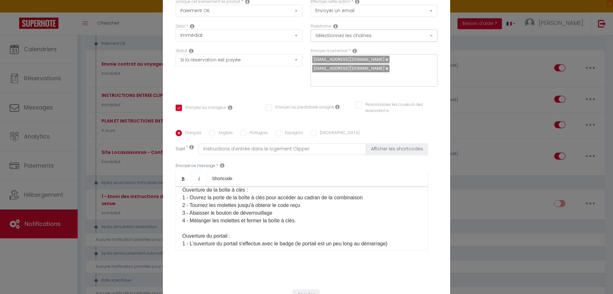
scroll to position [58, 0]
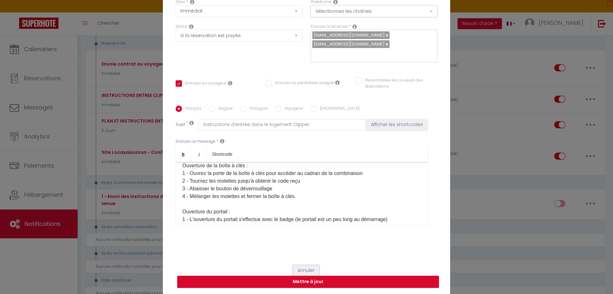
click at [308, 270] on button "Annuler" at bounding box center [306, 270] width 27 height 11
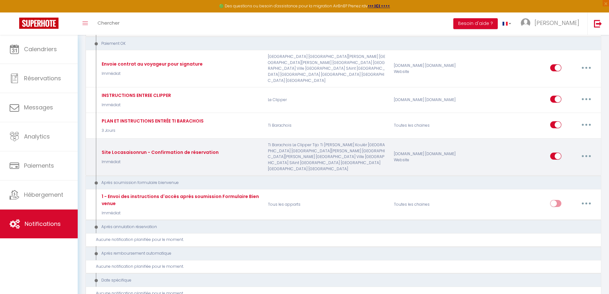
click at [584, 161] on button "button" at bounding box center [586, 156] width 18 height 10
click at [556, 176] on link "Editer" at bounding box center [569, 170] width 47 height 11
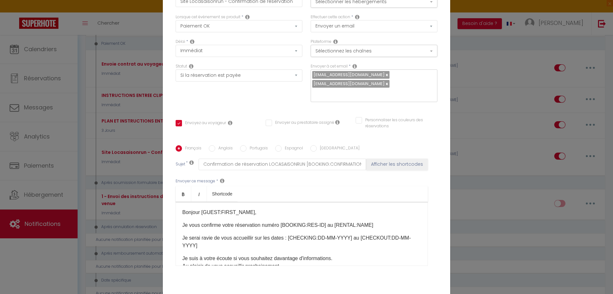
scroll to position [0, 0]
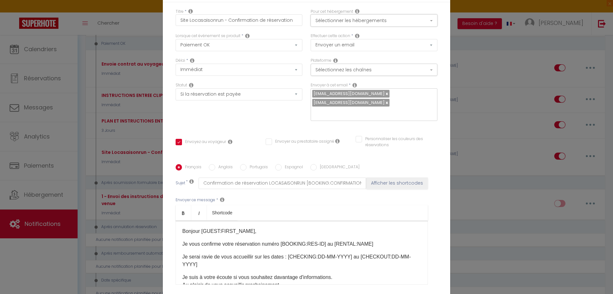
click at [344, 26] on button "Sélectionner les hébergements" at bounding box center [374, 20] width 127 height 12
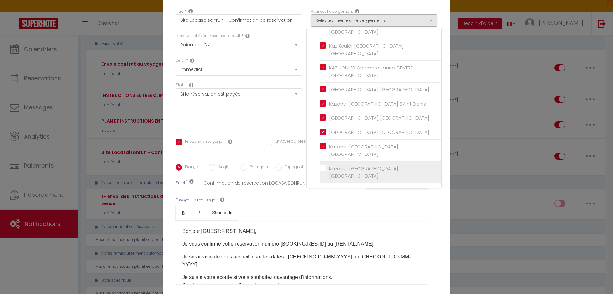
click at [326, 167] on label "Kazanvil [GEOGRAPHIC_DATA] [GEOGRAPHIC_DATA]" at bounding box center [381, 172] width 111 height 15
click at [321, 169] on input "Kazanvil [GEOGRAPHIC_DATA] [GEOGRAPHIC_DATA]" at bounding box center [381, 172] width 122 height 6
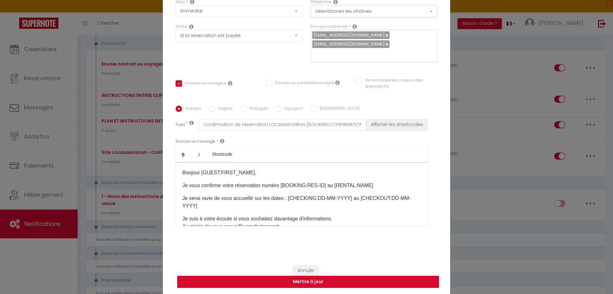
click at [340, 283] on button "Mettre à jour" at bounding box center [308, 281] width 262 height 12
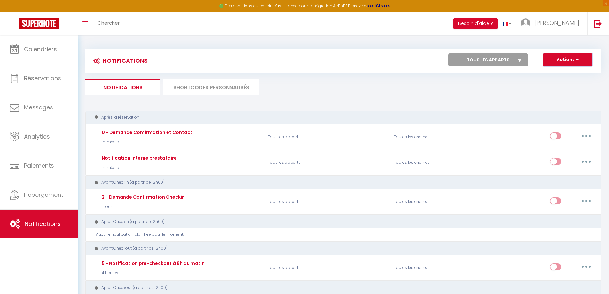
click at [572, 62] on button "Actions" at bounding box center [567, 59] width 49 height 13
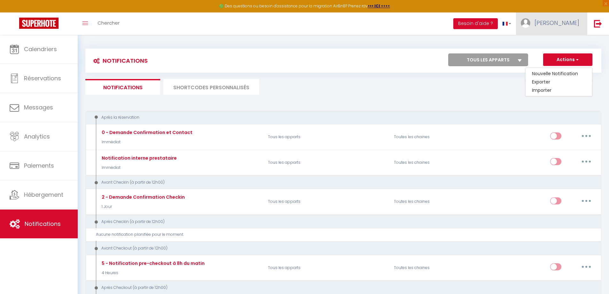
click at [557, 20] on span "[PERSON_NAME]" at bounding box center [556, 23] width 45 height 8
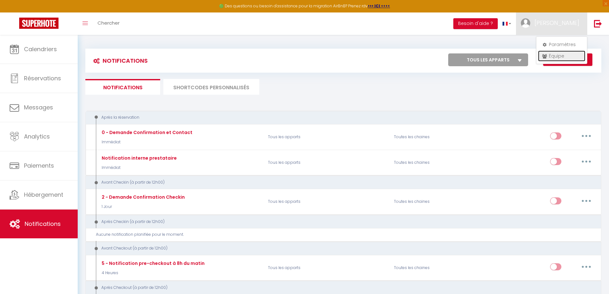
click at [557, 54] on link "Équipe" at bounding box center [561, 55] width 47 height 11
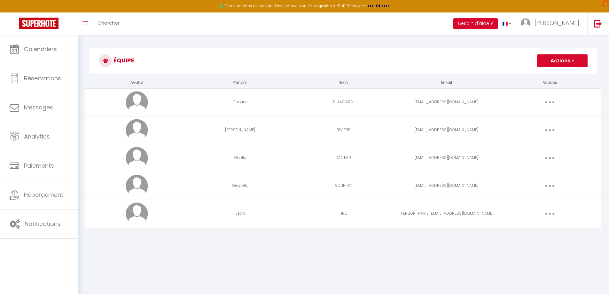
click at [551, 105] on button "button" at bounding box center [549, 102] width 18 height 10
click at [521, 116] on link "Editer" at bounding box center [532, 116] width 47 height 11
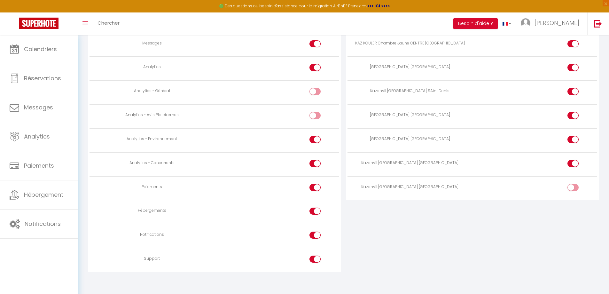
scroll to position [522, 0]
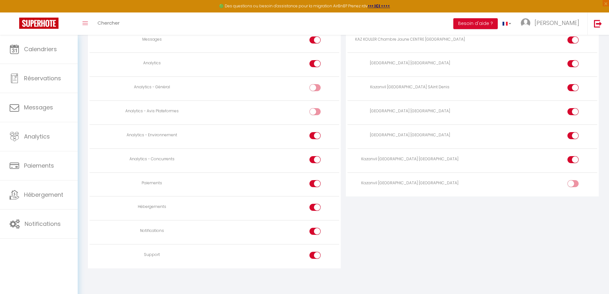
click at [572, 184] on div at bounding box center [572, 183] width 11 height 7
click at [572, 184] on input "checkbox" at bounding box center [577, 185] width 11 height 10
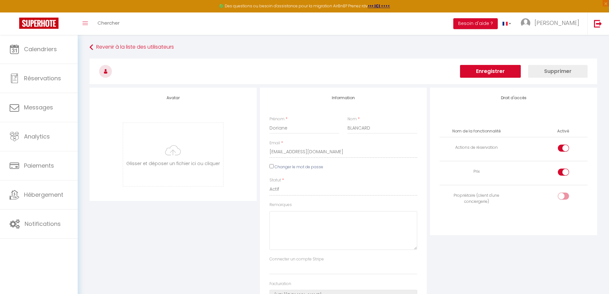
scroll to position [0, 0]
click at [490, 74] on button "Enregistrer" at bounding box center [490, 72] width 61 height 13
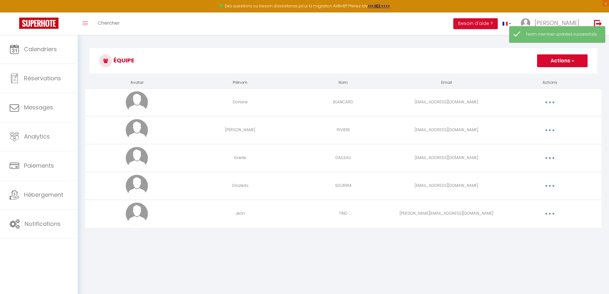
click at [551, 212] on button "button" at bounding box center [549, 213] width 18 height 10
click at [520, 229] on link "Editer" at bounding box center [532, 228] width 47 height 11
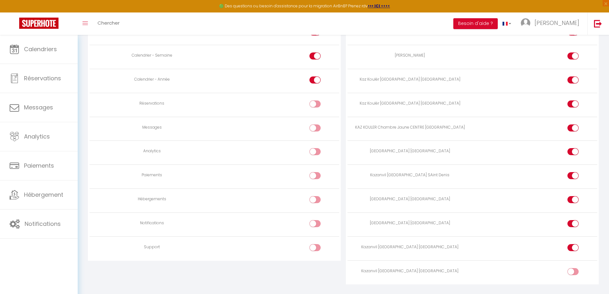
scroll to position [450, 0]
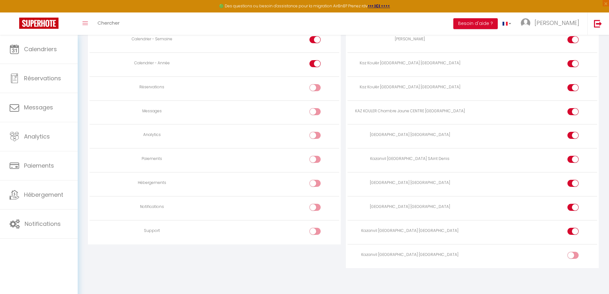
click at [573, 257] on input "checkbox" at bounding box center [577, 256] width 11 height 10
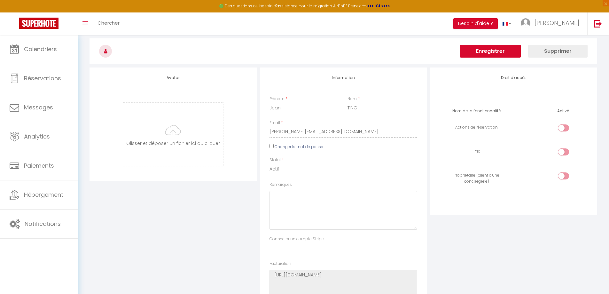
scroll to position [0, 0]
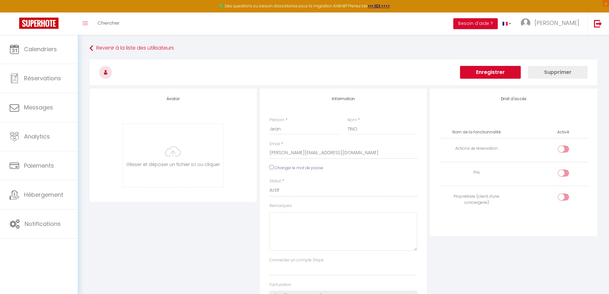
click at [507, 74] on button "Enregistrer" at bounding box center [490, 72] width 61 height 13
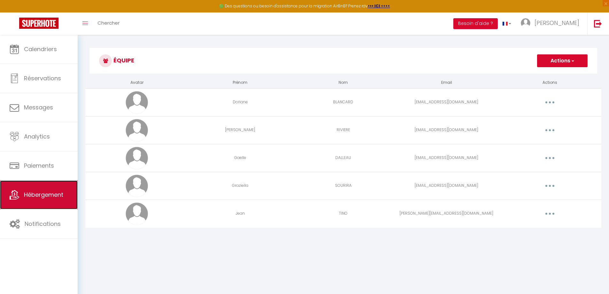
click at [46, 199] on link "Hébergement" at bounding box center [39, 194] width 78 height 29
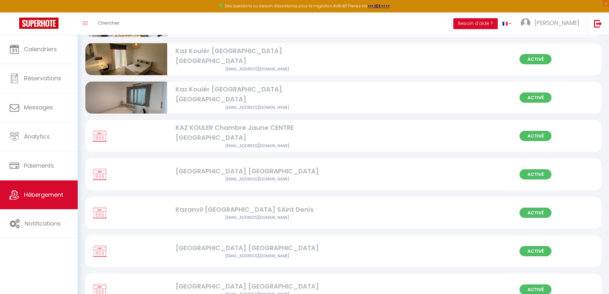
scroll to position [167, 0]
